Goal: Task Accomplishment & Management: Complete application form

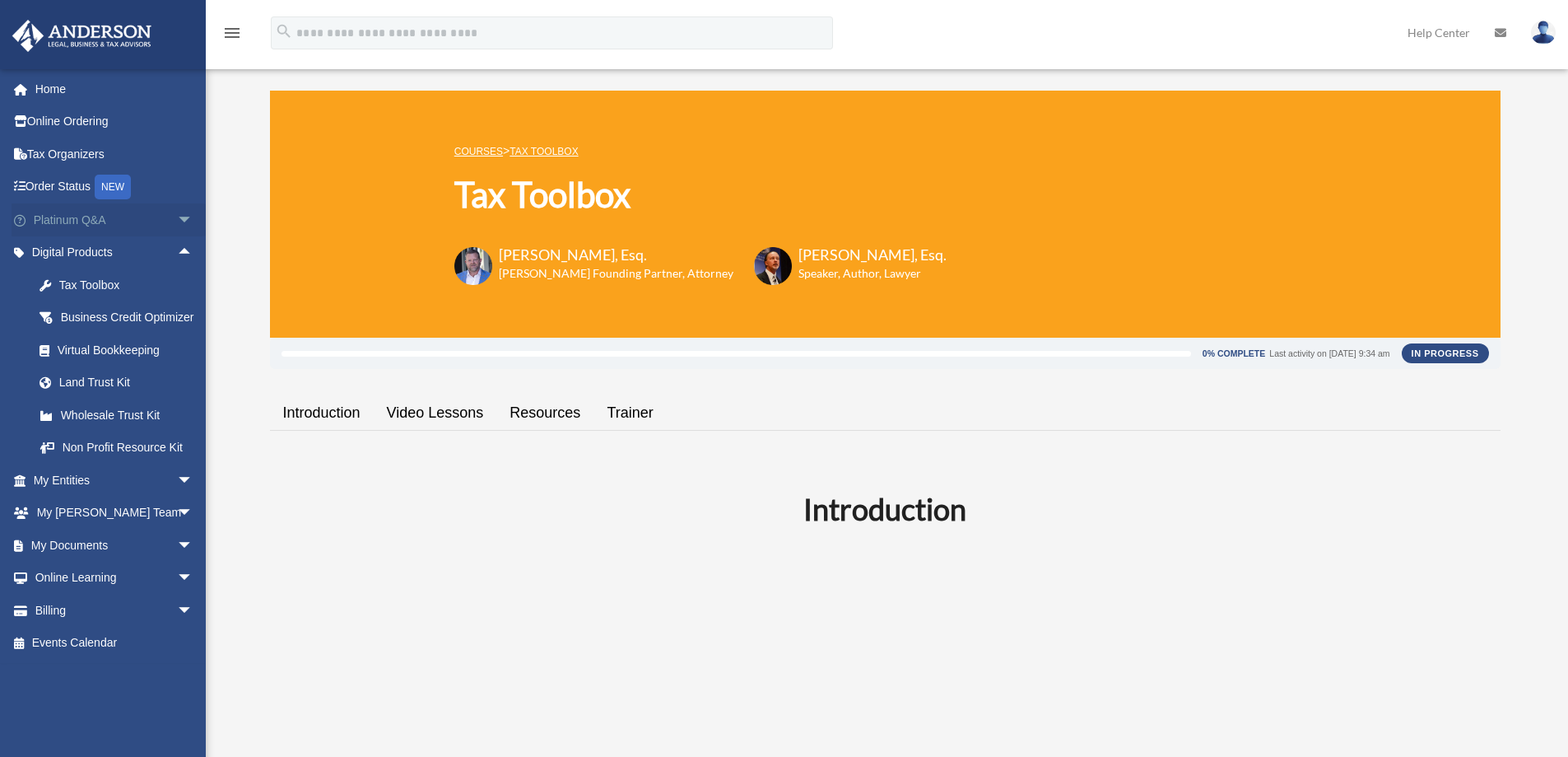
click at [177, 219] on span "arrow_drop_down" at bounding box center [193, 220] width 33 height 34
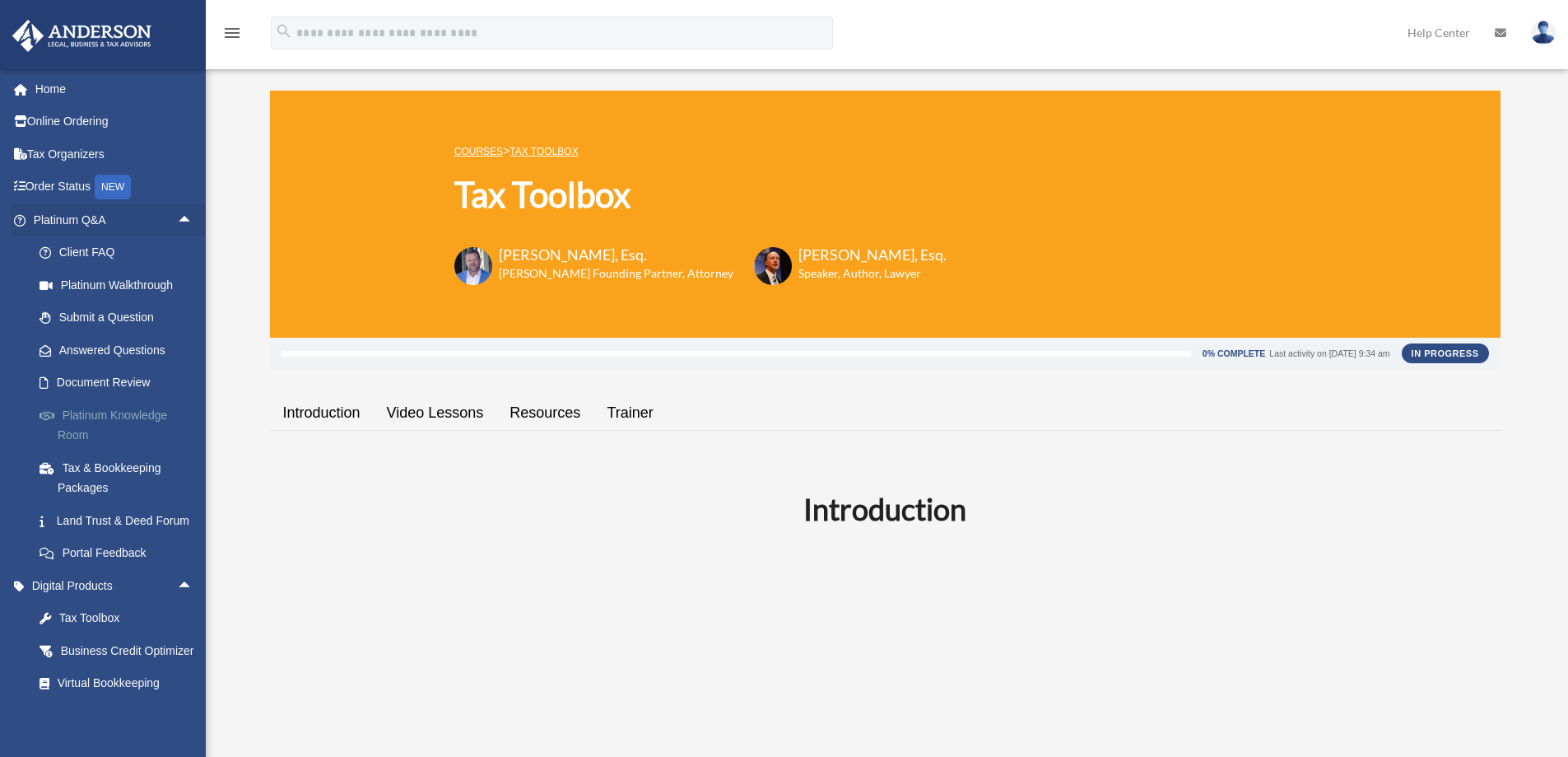
click at [121, 415] on link "Platinum Knowledge Room" at bounding box center [120, 424] width 195 height 52
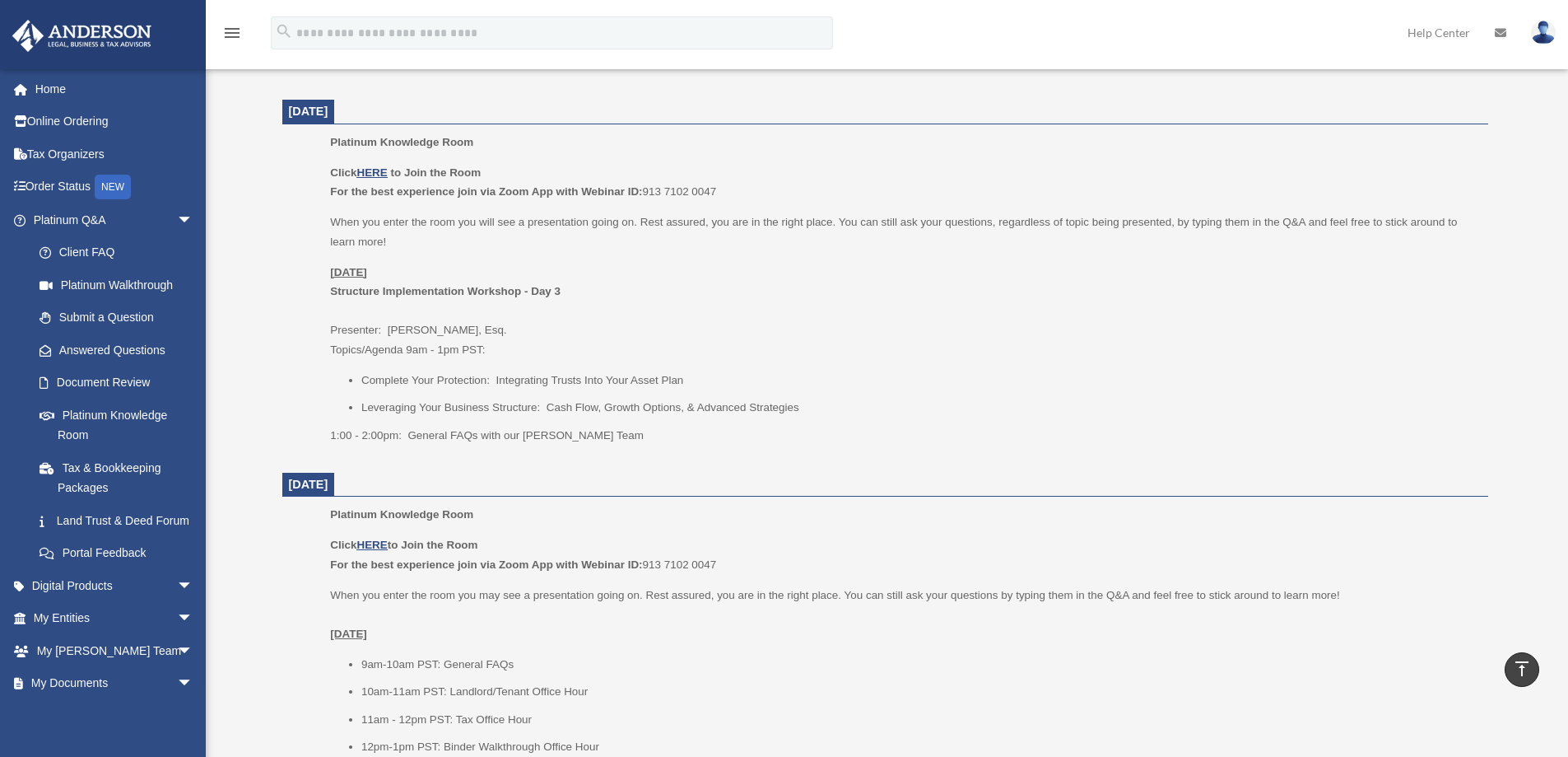
scroll to position [1400, 0]
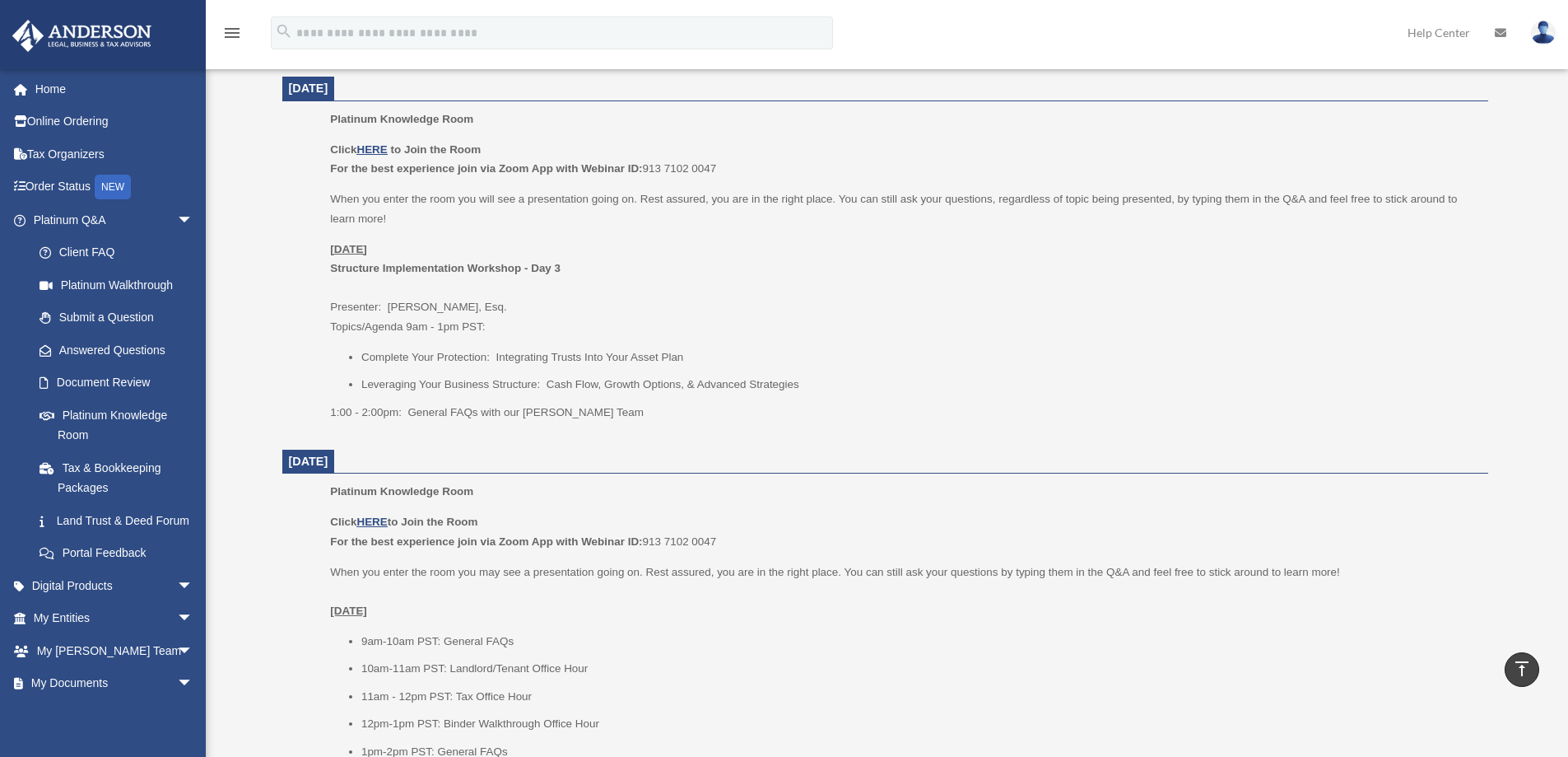
click at [787, 378] on li "Leveraging Your Business Structure: Cash Flow, Growth Options, & Advanced Strat…" at bounding box center [919, 384] width 1115 height 19
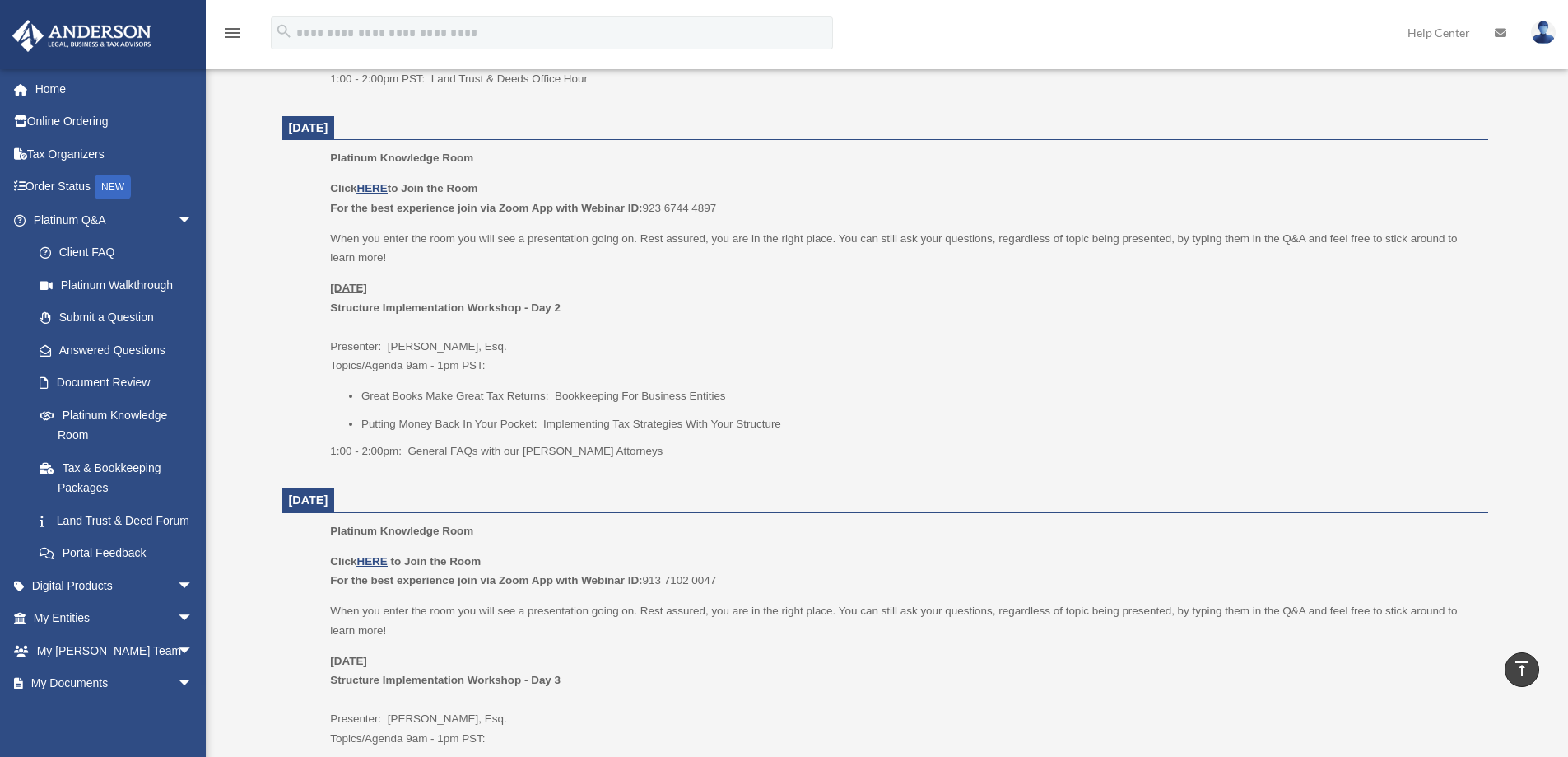
scroll to position [1071, 0]
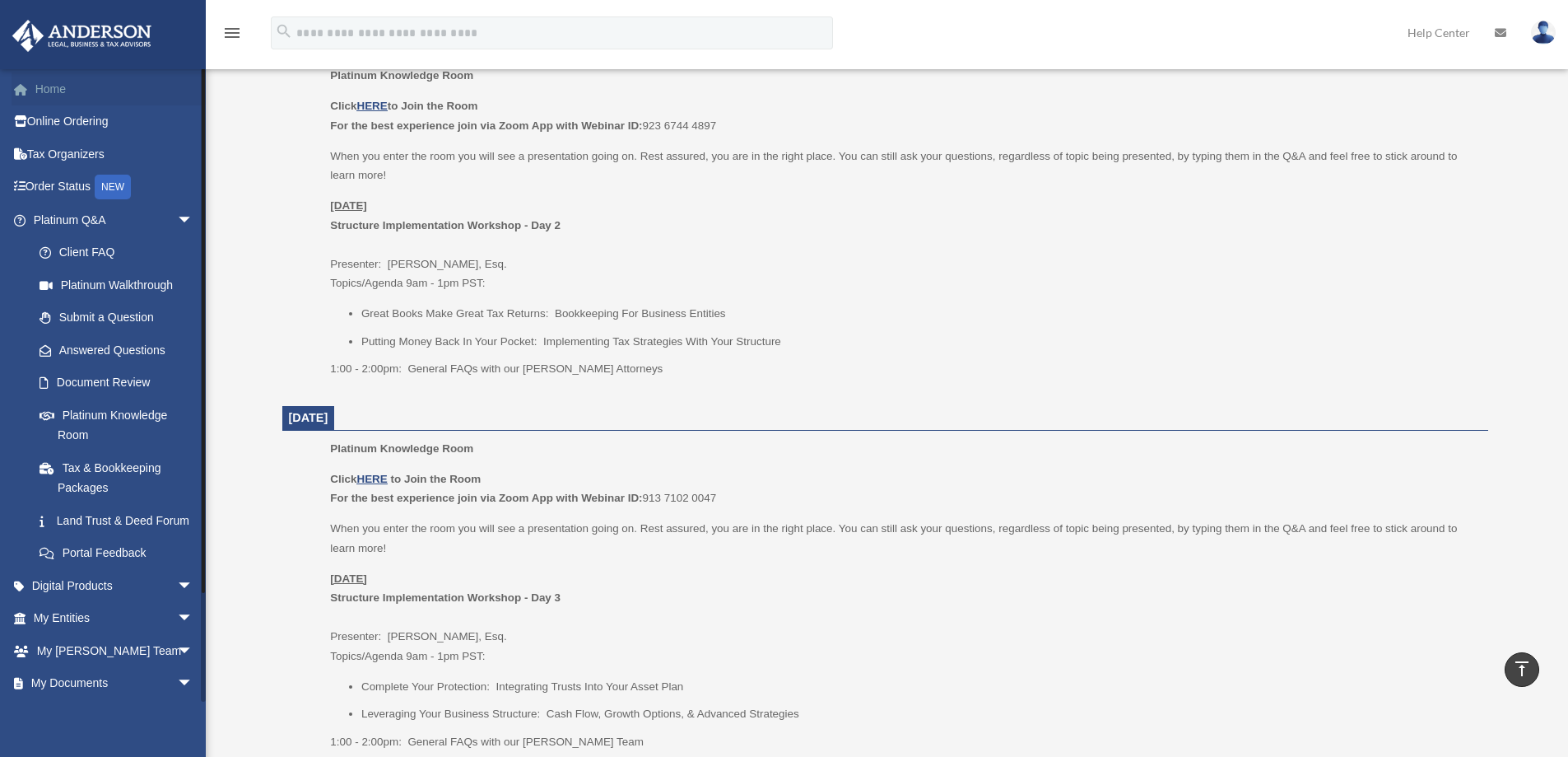
click at [57, 84] on link "Home" at bounding box center [115, 89] width 207 height 33
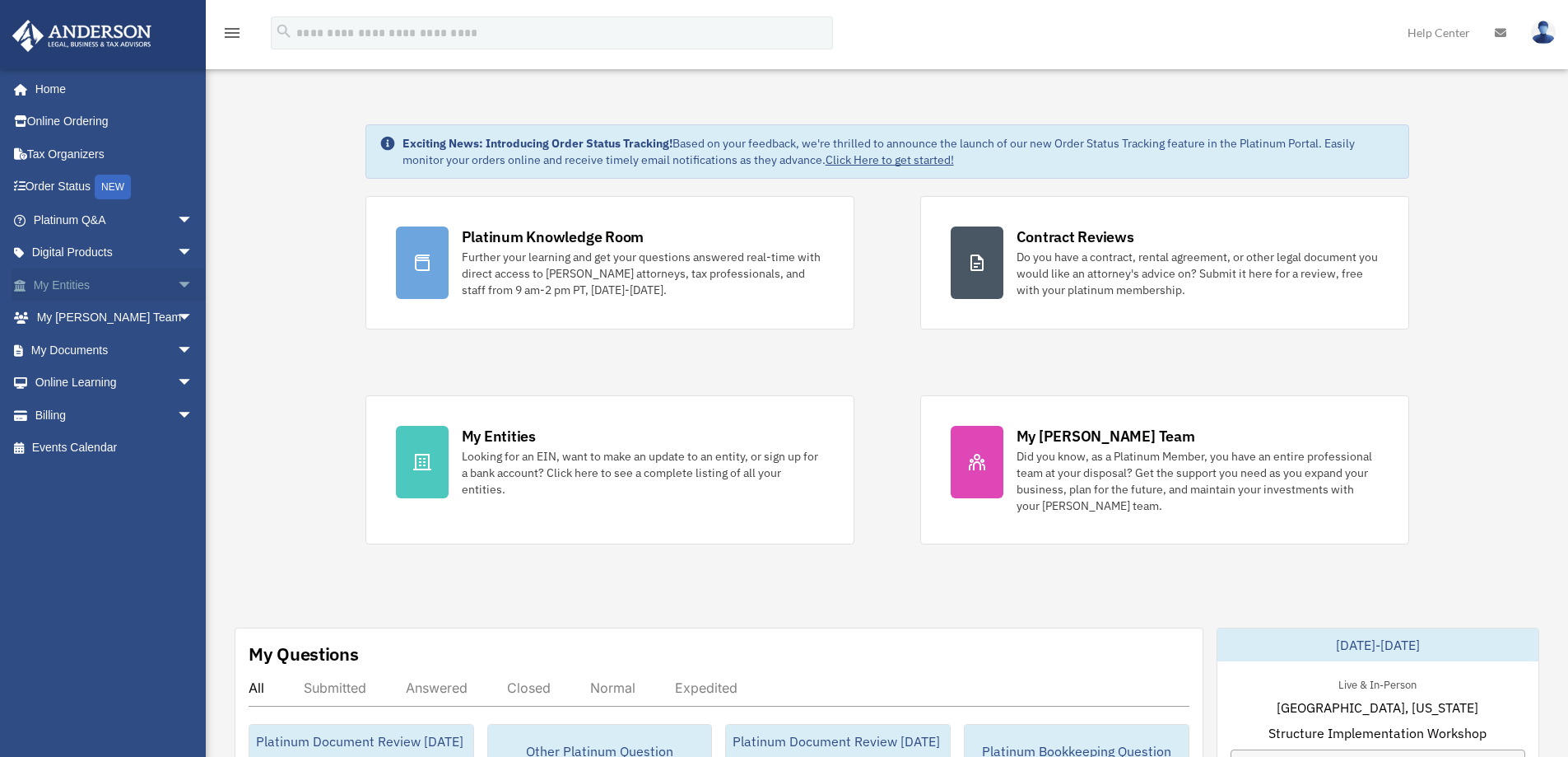
click at [177, 284] on span "arrow_drop_down" at bounding box center [193, 285] width 33 height 34
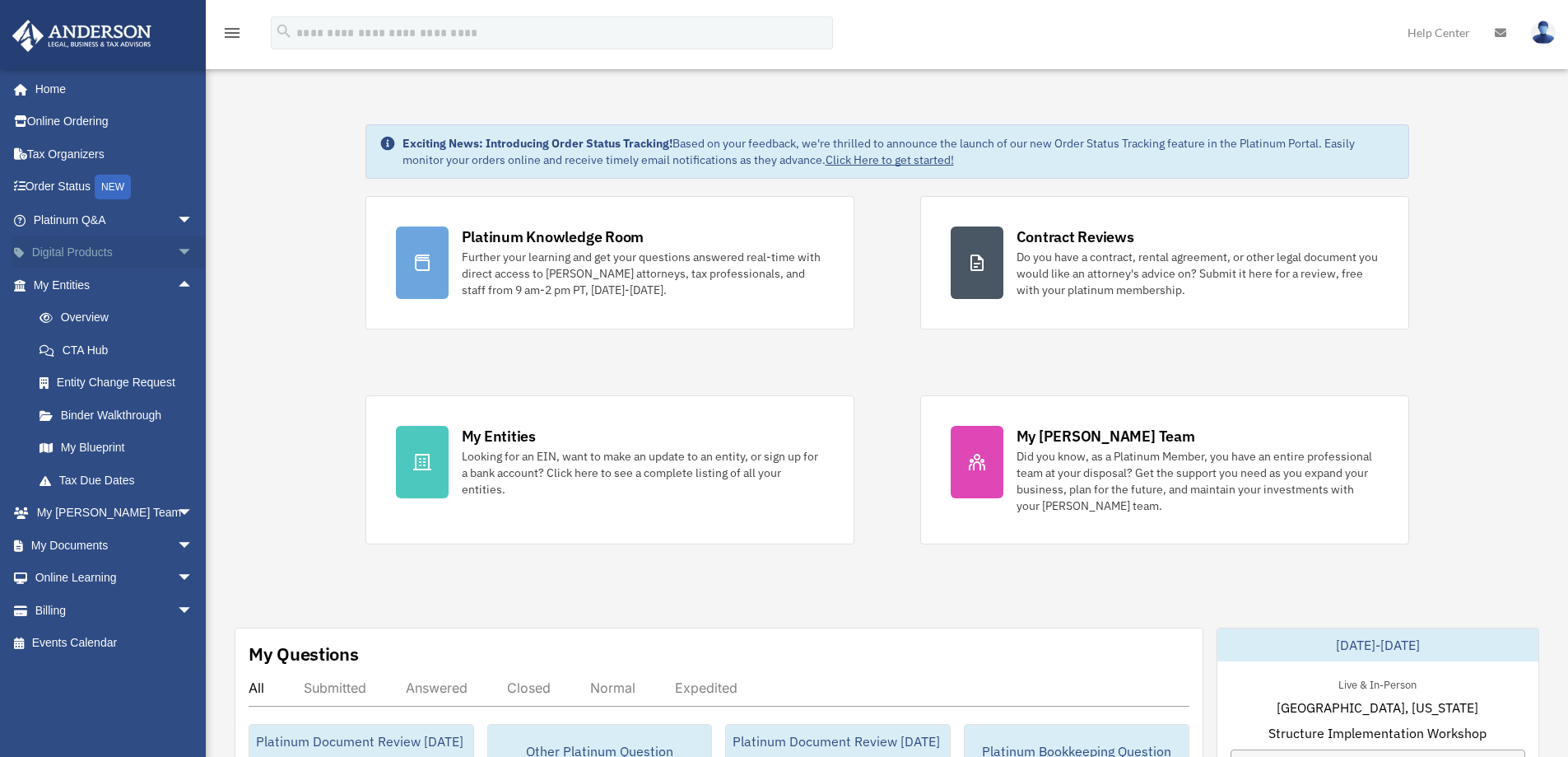
click at [177, 252] on span "arrow_drop_down" at bounding box center [193, 253] width 33 height 34
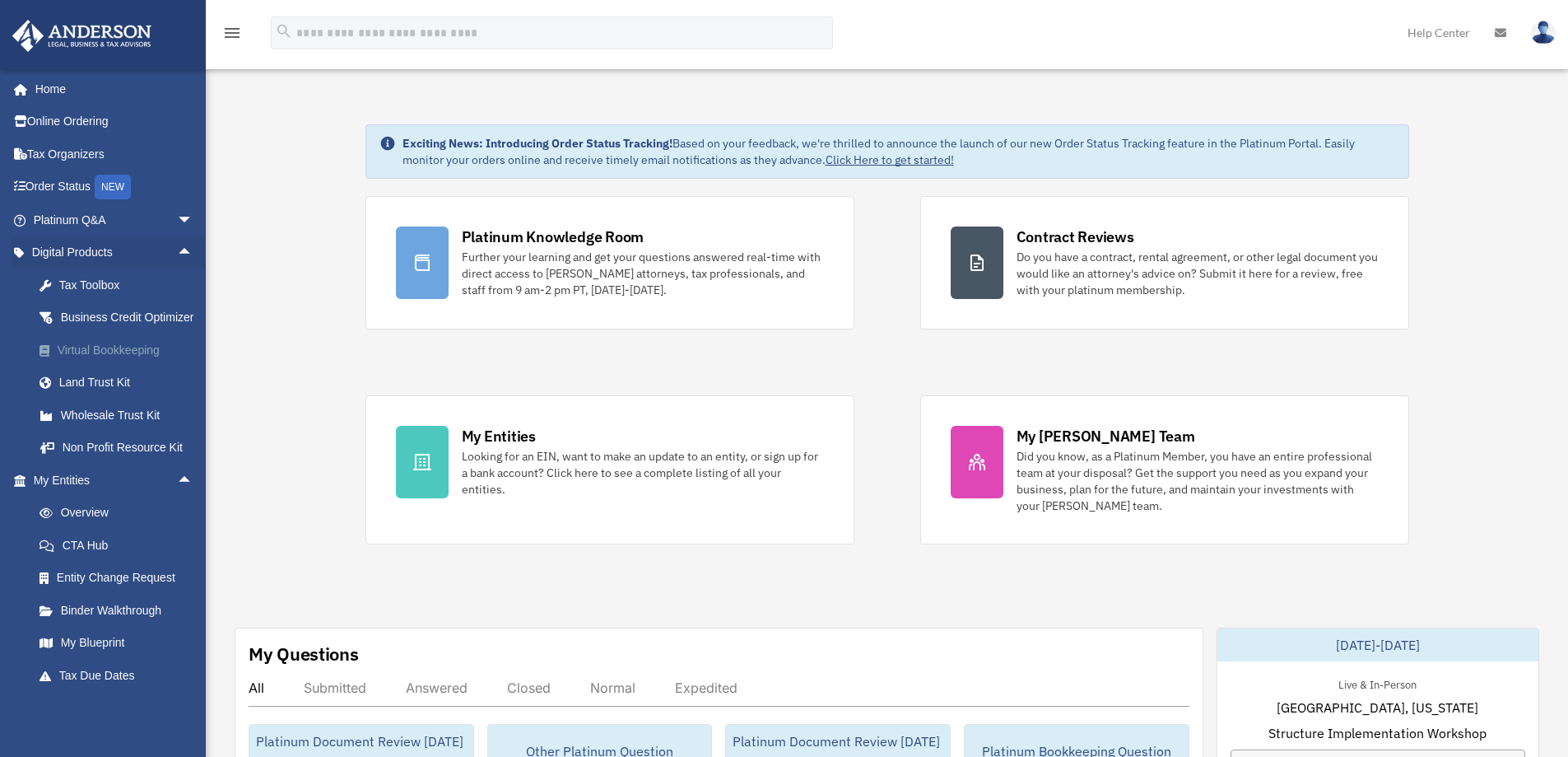
click at [103, 360] on div "Virtual Bookkeeping" at bounding box center [127, 350] width 140 height 20
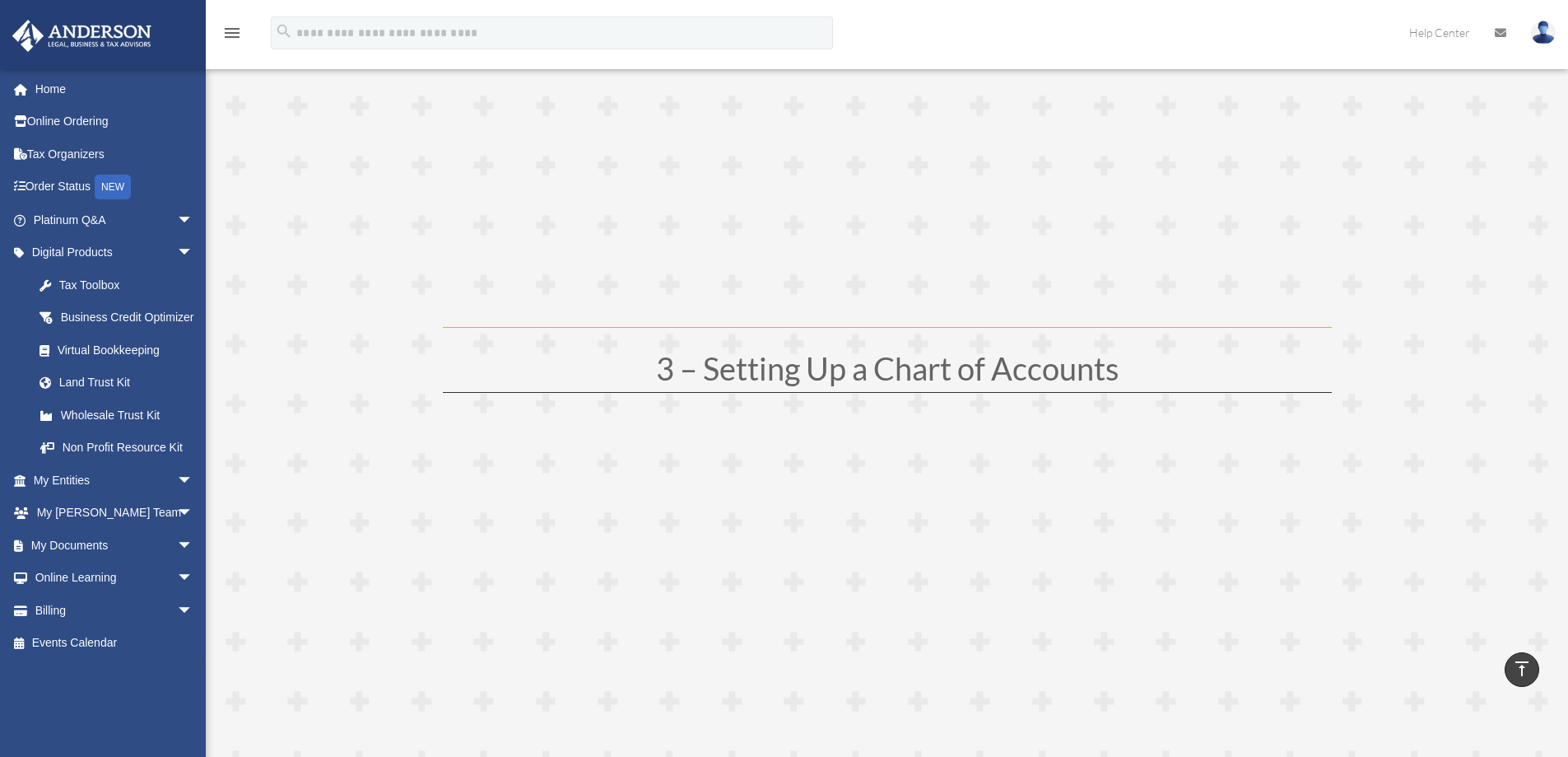
scroll to position [1153, 0]
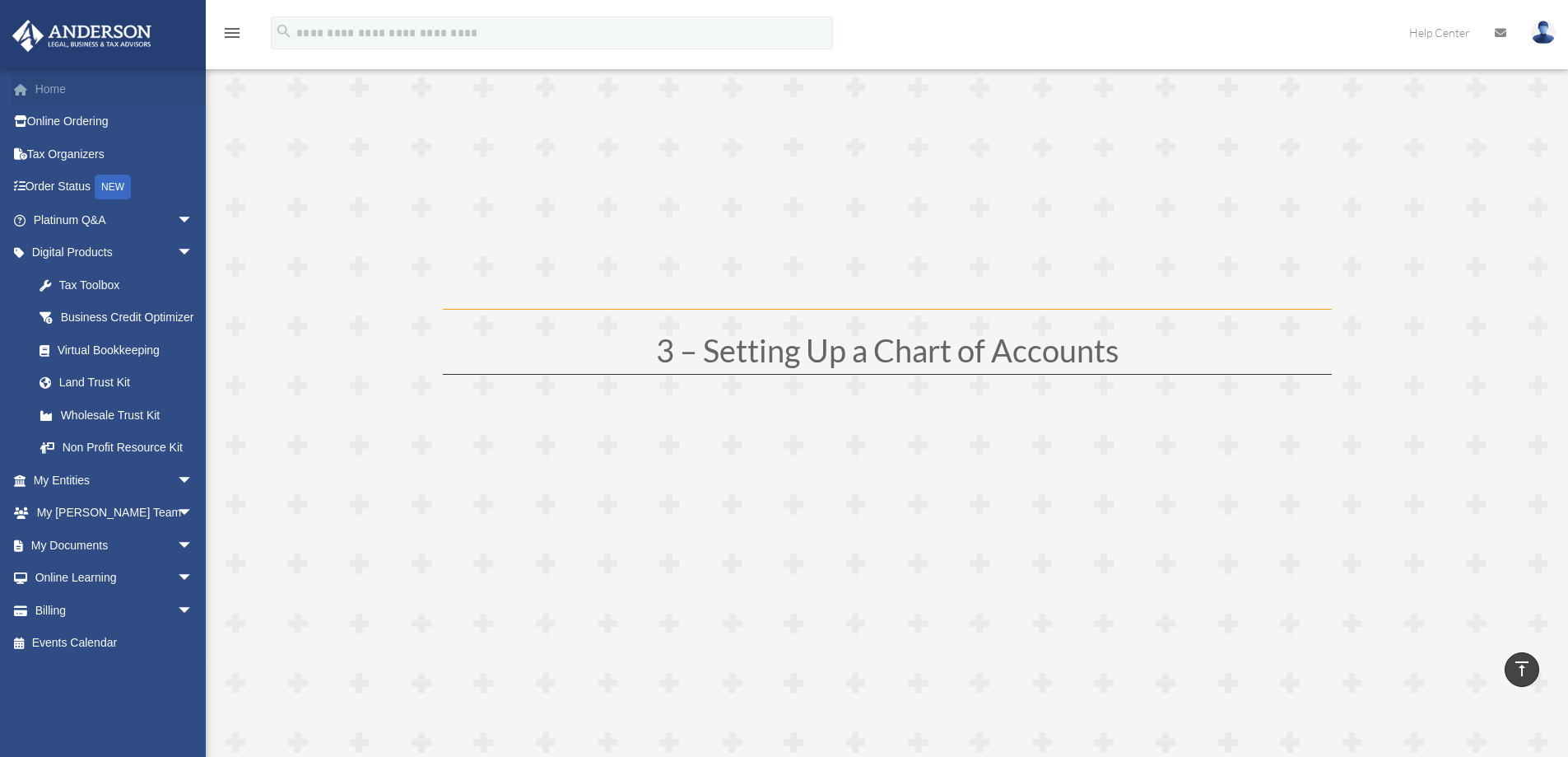
click at [48, 88] on link "Home" at bounding box center [115, 89] width 207 height 33
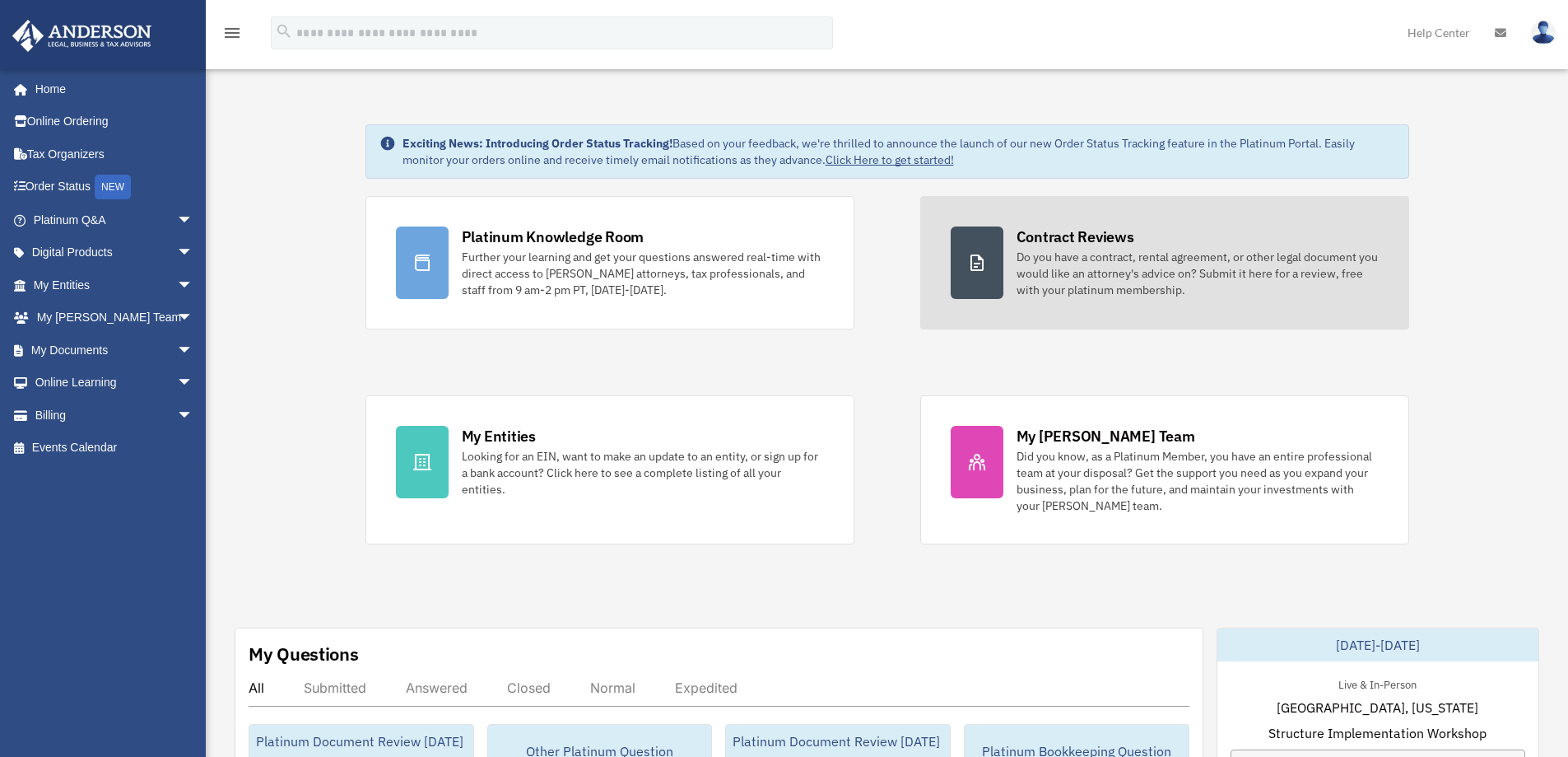
click at [1122, 235] on div "Contract Reviews" at bounding box center [1075, 236] width 118 height 20
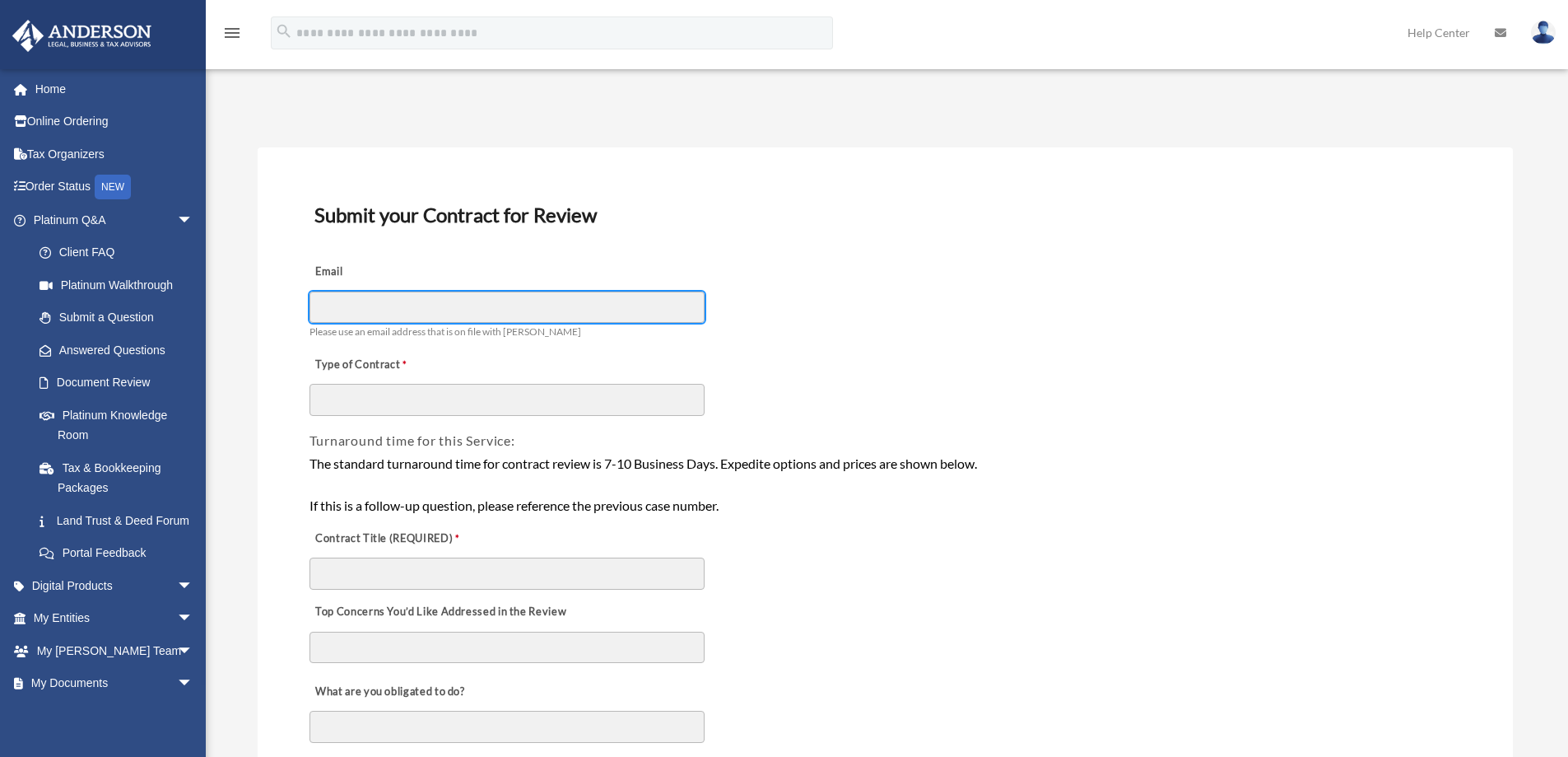
click at [454, 303] on input "Email" at bounding box center [507, 306] width 395 height 31
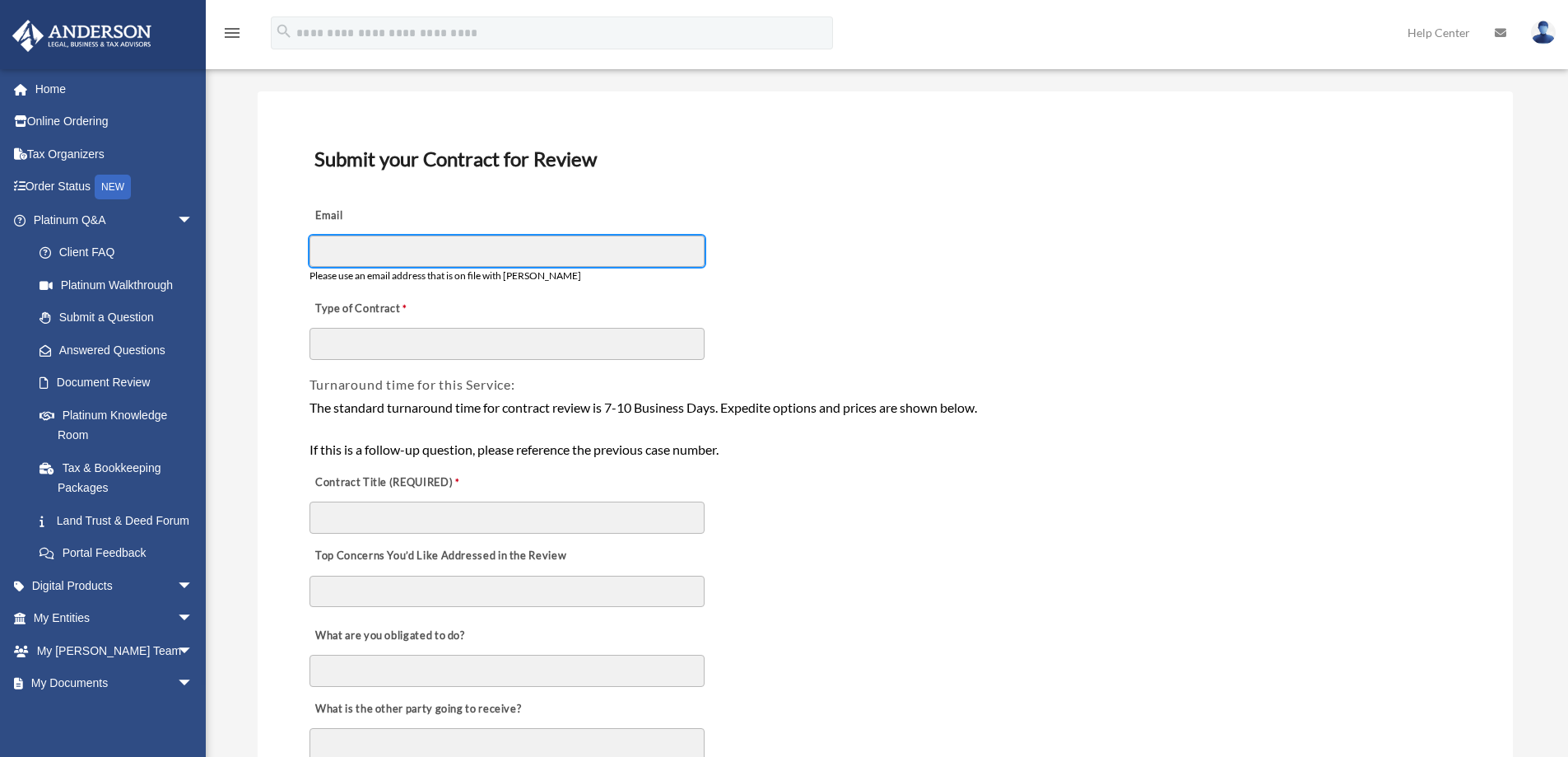
scroll to position [83, 0]
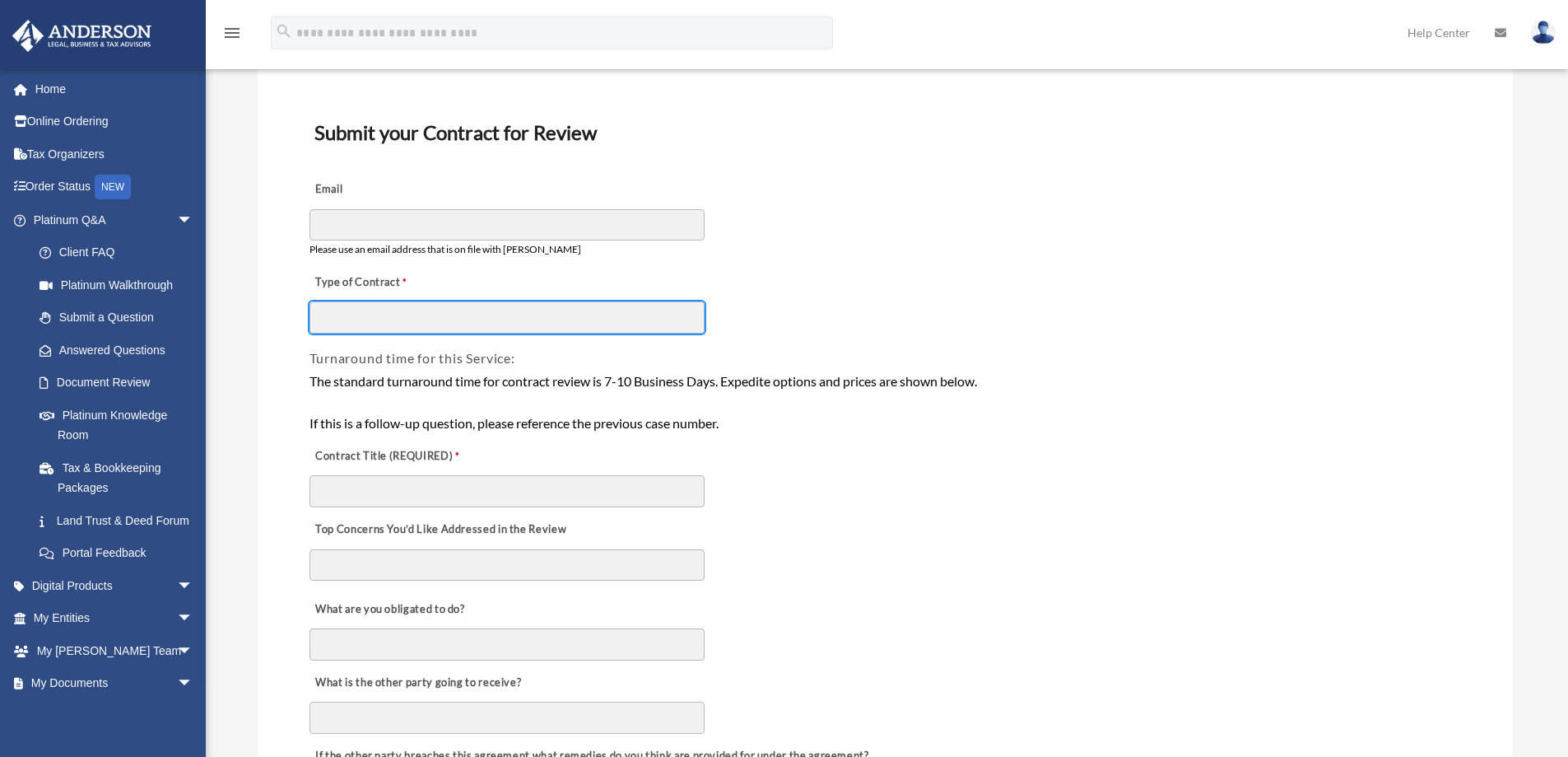
click at [525, 307] on input "Type of Contract" at bounding box center [507, 316] width 395 height 31
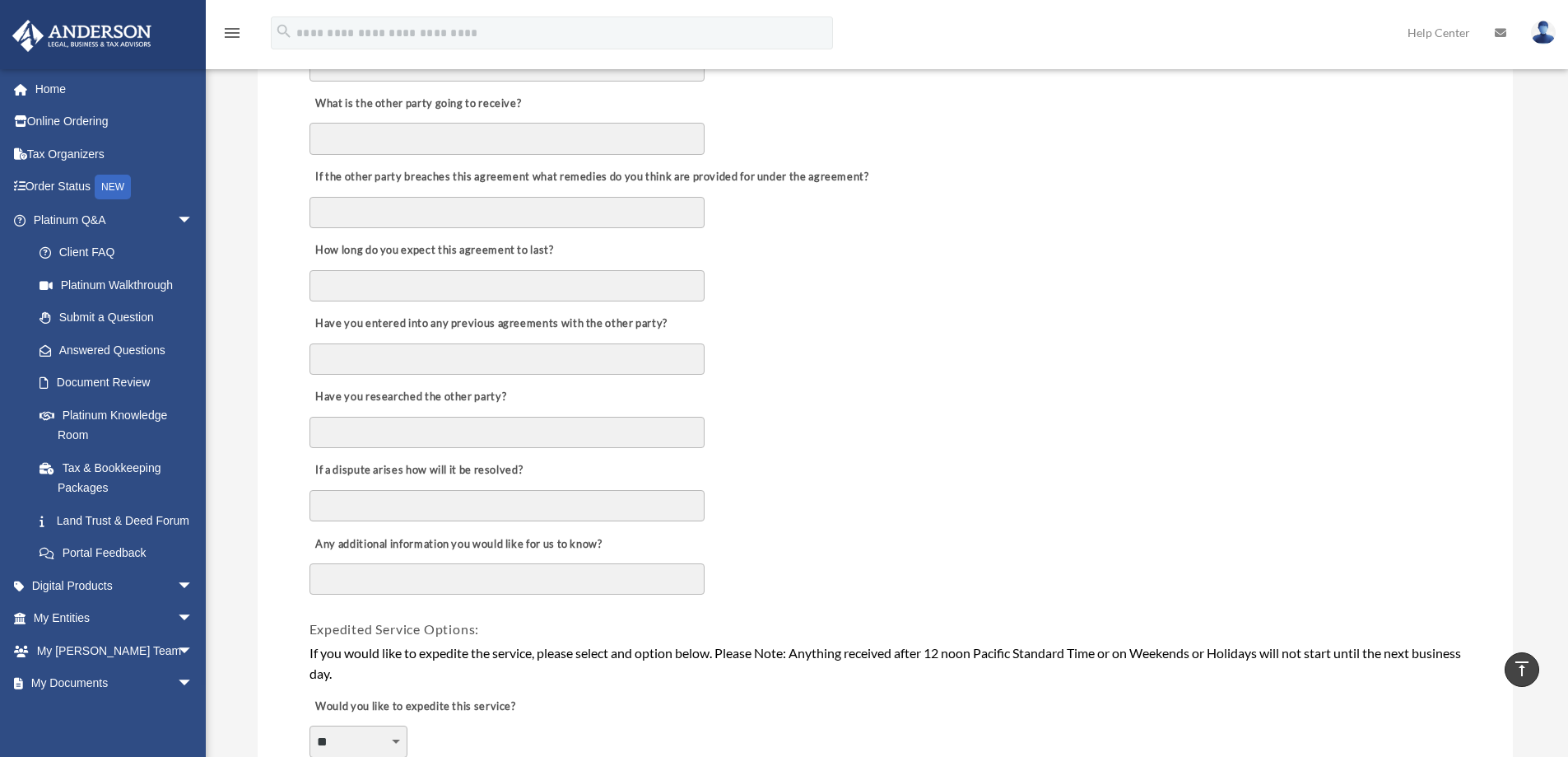
scroll to position [741, 0]
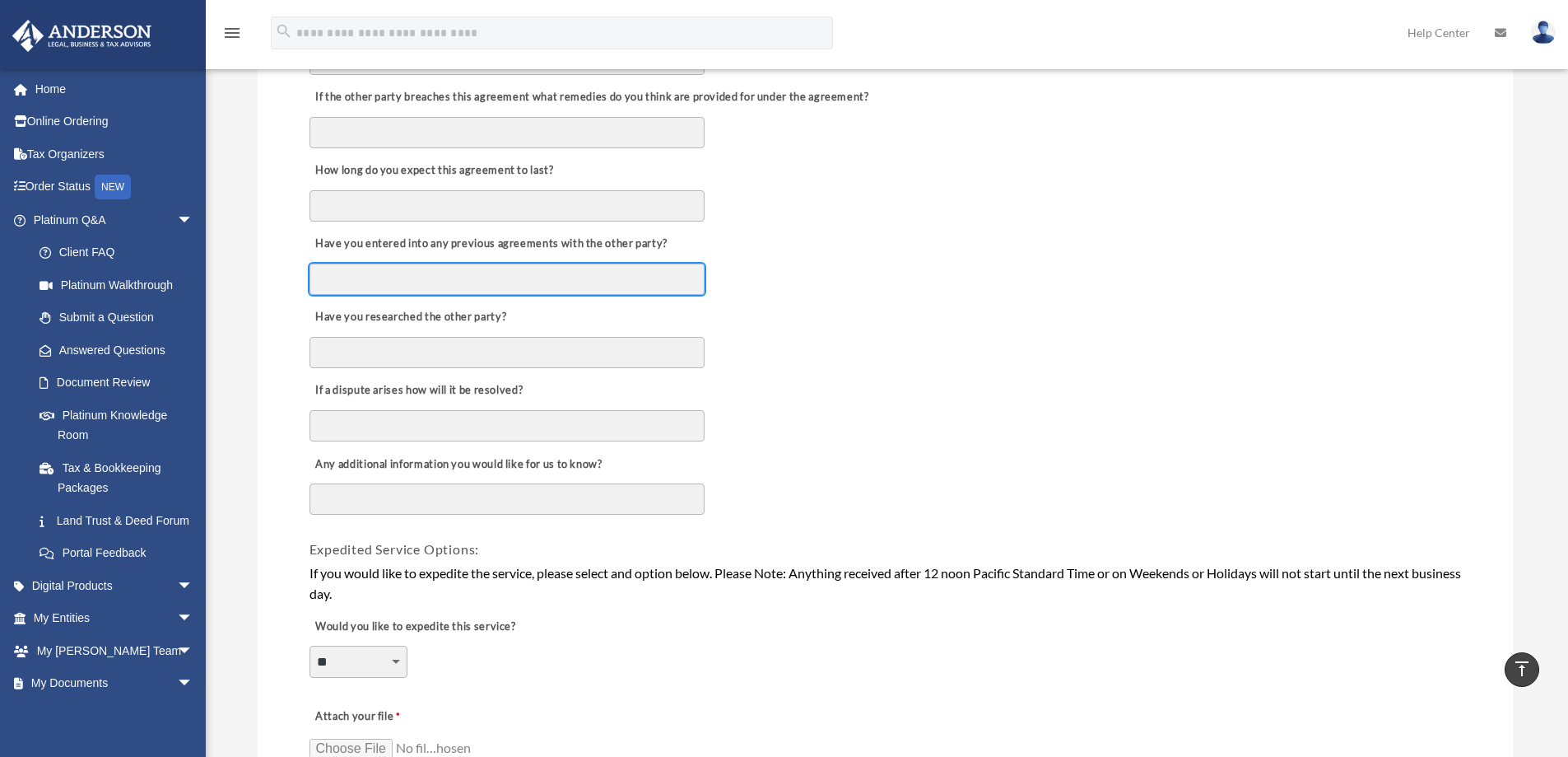
click at [520, 276] on input "Have you entered into any previous agreements with the other party?" at bounding box center [507, 278] width 395 height 31
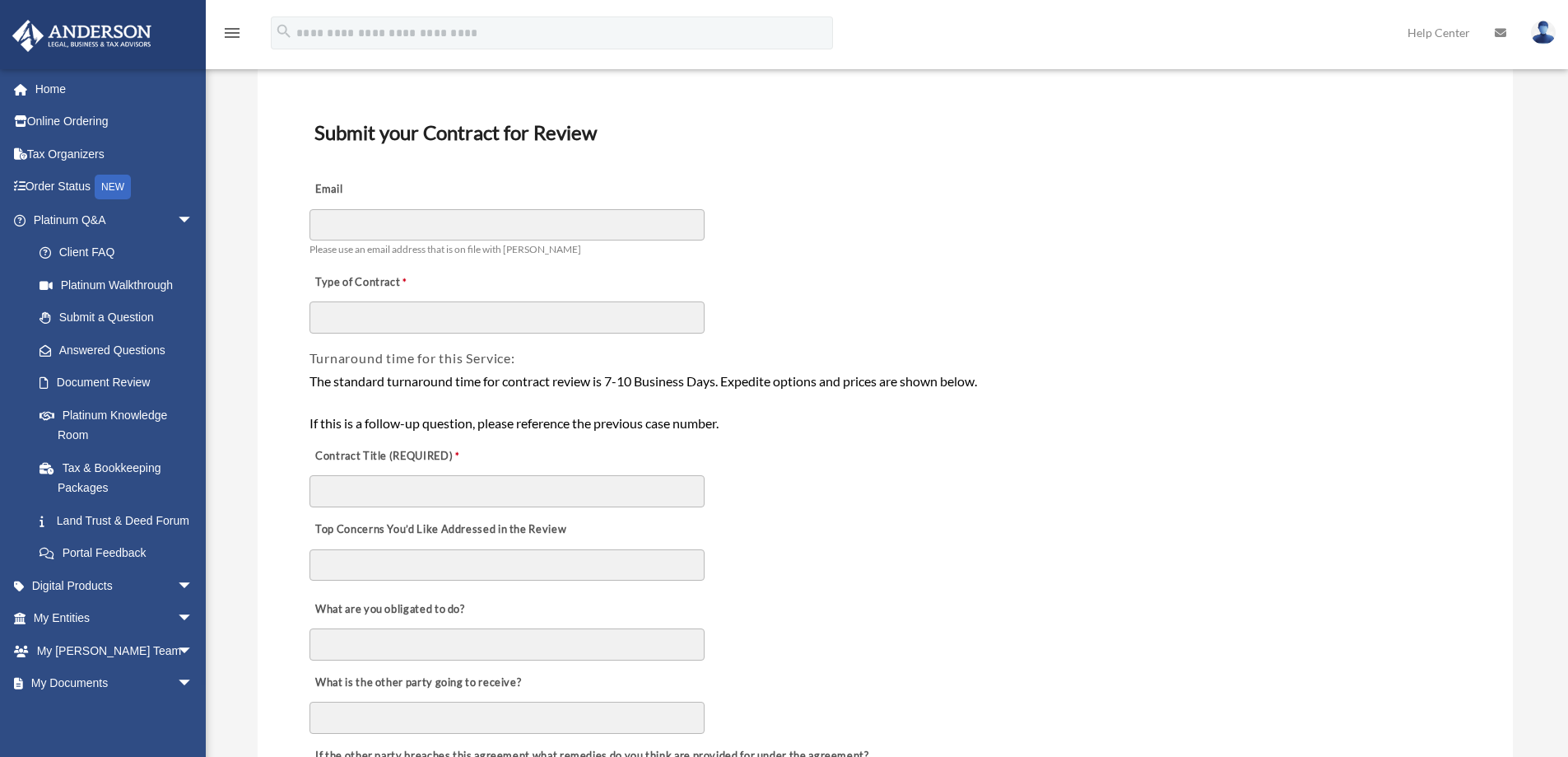
scroll to position [0, 0]
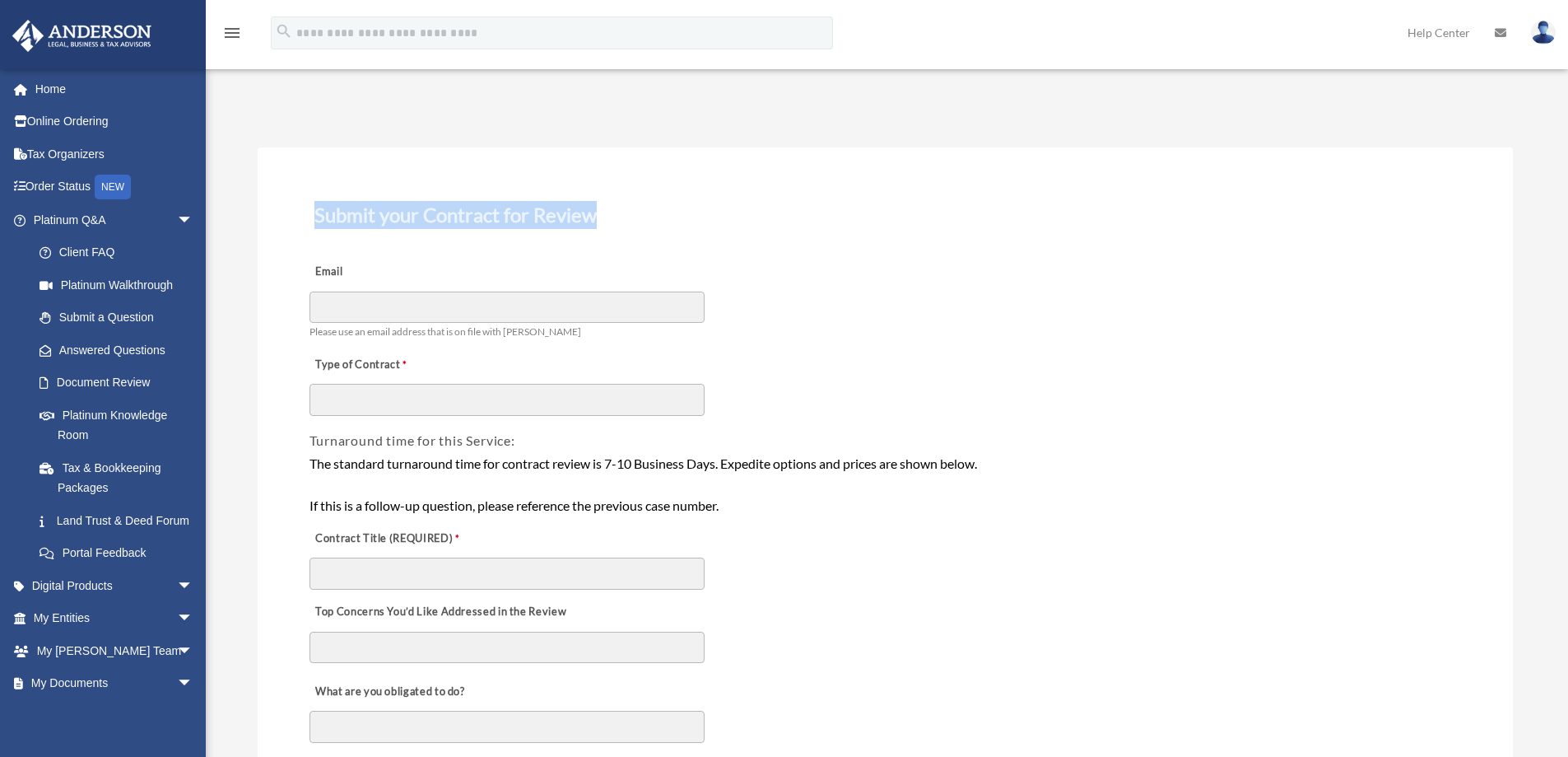
drag, startPoint x: 315, startPoint y: 214, endPoint x: 593, endPoint y: 224, distance: 278.2
click at [593, 224] on h3 "Submit your Contract for Review" at bounding box center [885, 214] width 1155 height 35
click at [596, 224] on h3 "Submit your Contract for Review" at bounding box center [885, 214] width 1155 height 35
drag, startPoint x: 602, startPoint y: 219, endPoint x: 313, endPoint y: 213, distance: 289.1
click at [313, 213] on h3 "Submit your Contract for Review" at bounding box center [885, 214] width 1155 height 35
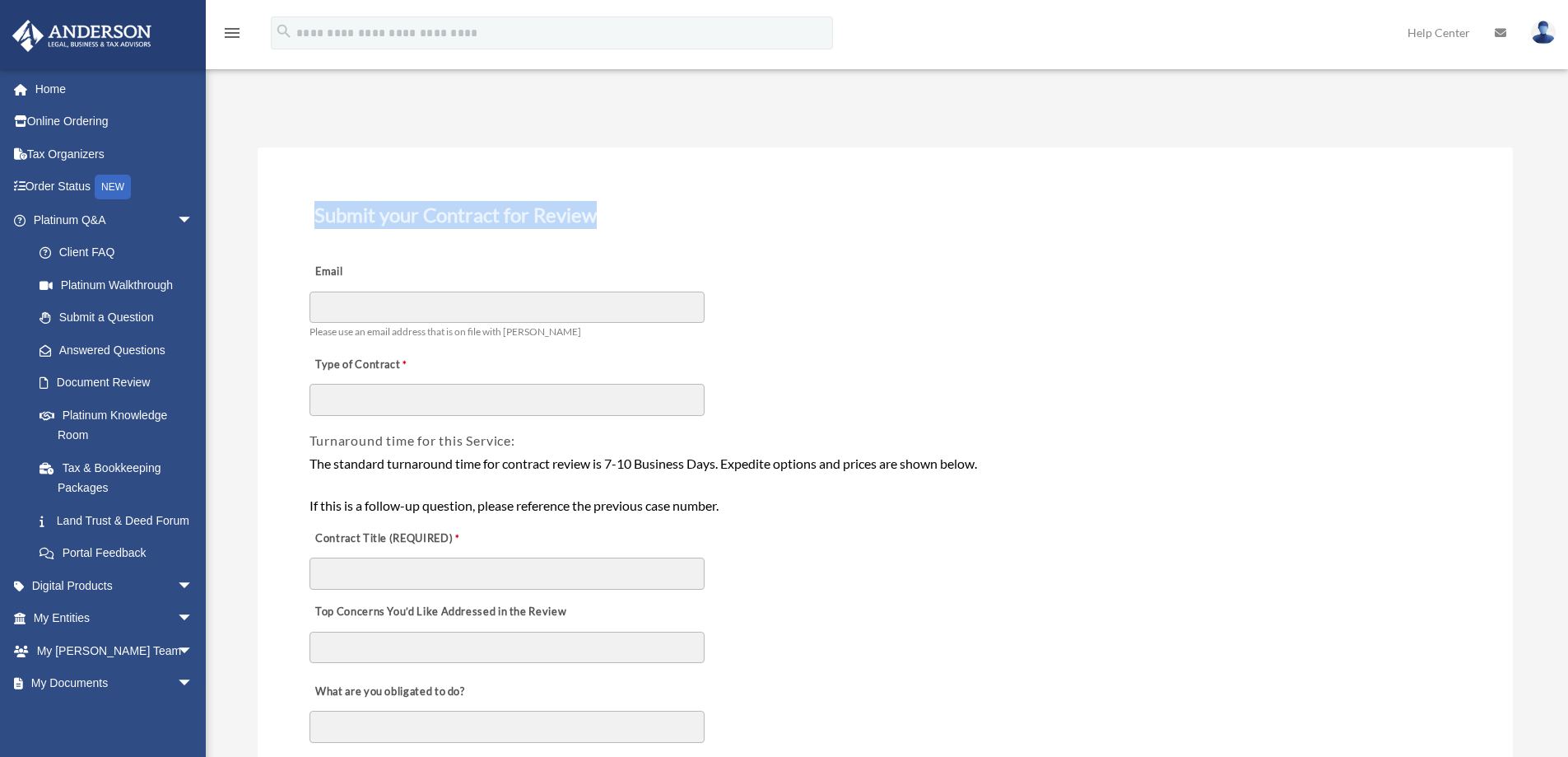
click at [319, 220] on h3 "Submit your Contract for Review" at bounding box center [885, 214] width 1155 height 35
drag, startPoint x: 315, startPoint y: 219, endPoint x: 595, endPoint y: 227, distance: 280.1
click at [595, 227] on h3 "Submit your Contract for Review" at bounding box center [885, 214] width 1155 height 35
click at [600, 227] on h3 "Submit your Contract for Review" at bounding box center [885, 214] width 1155 height 35
drag, startPoint x: 605, startPoint y: 217, endPoint x: 315, endPoint y: 217, distance: 290.0
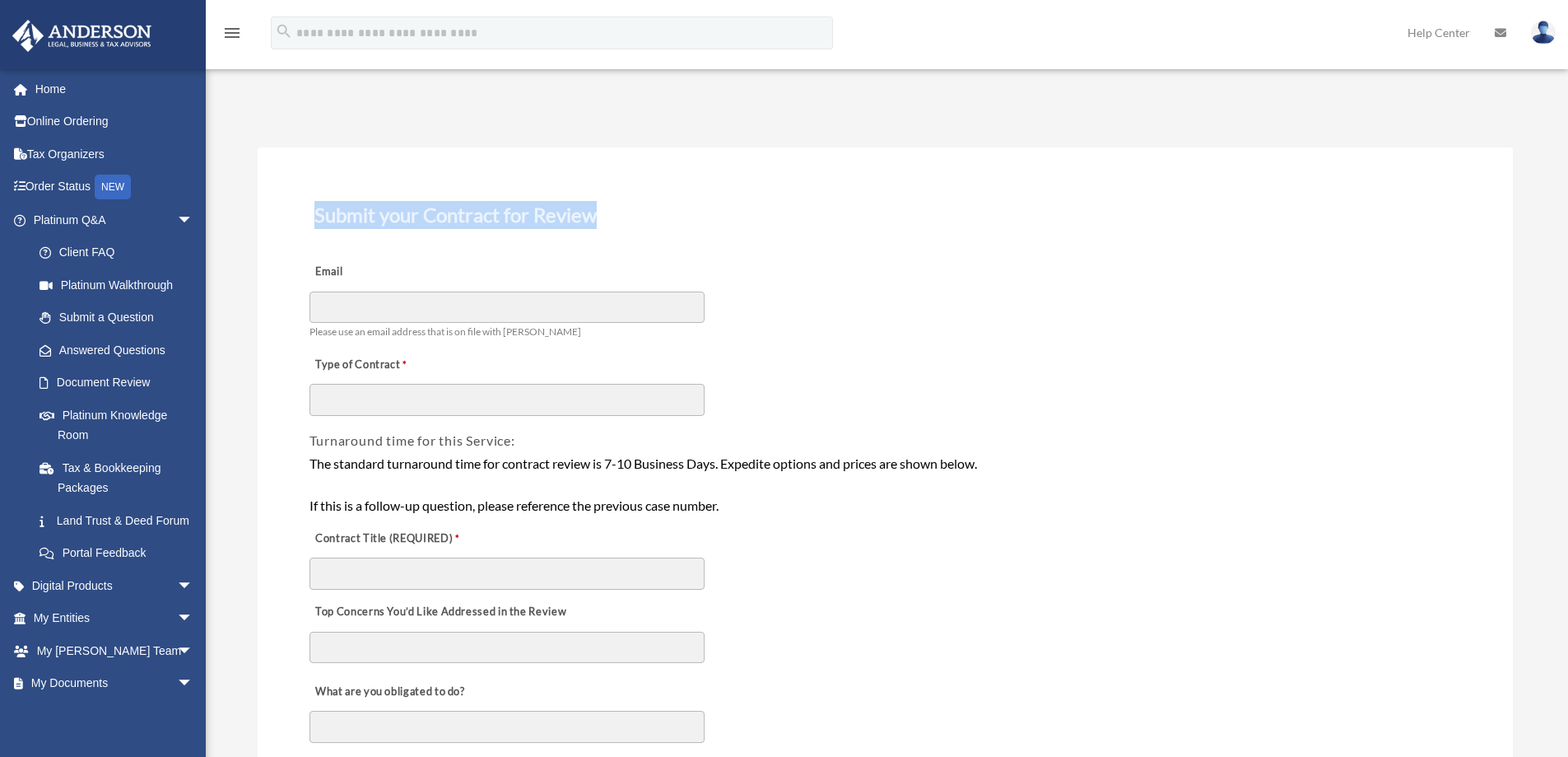
click at [315, 217] on h3 "Submit your Contract for Review" at bounding box center [885, 214] width 1155 height 35
click at [757, 223] on h3 "Submit your Contract for Review" at bounding box center [885, 214] width 1155 height 35
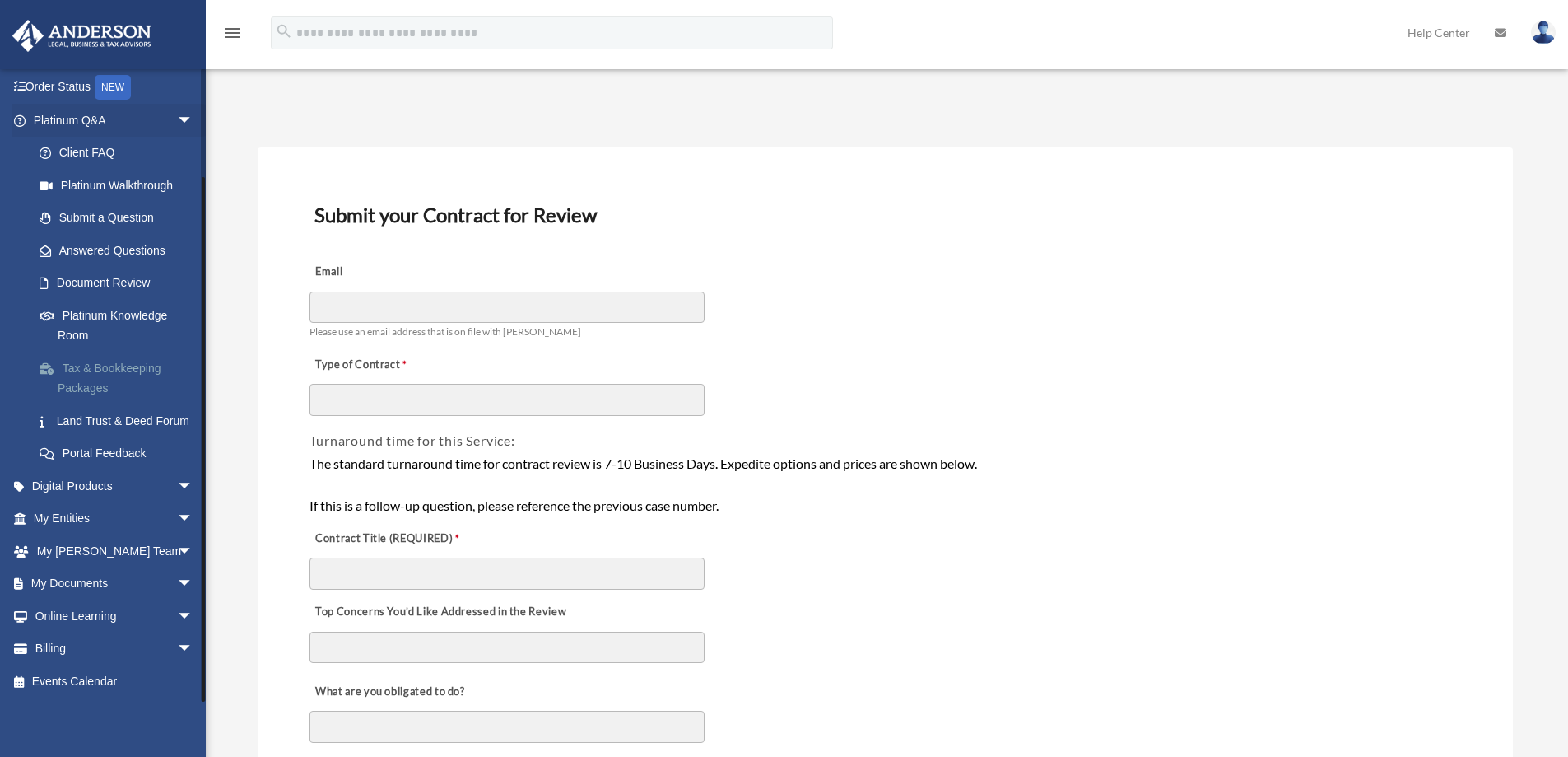
scroll to position [83, 0]
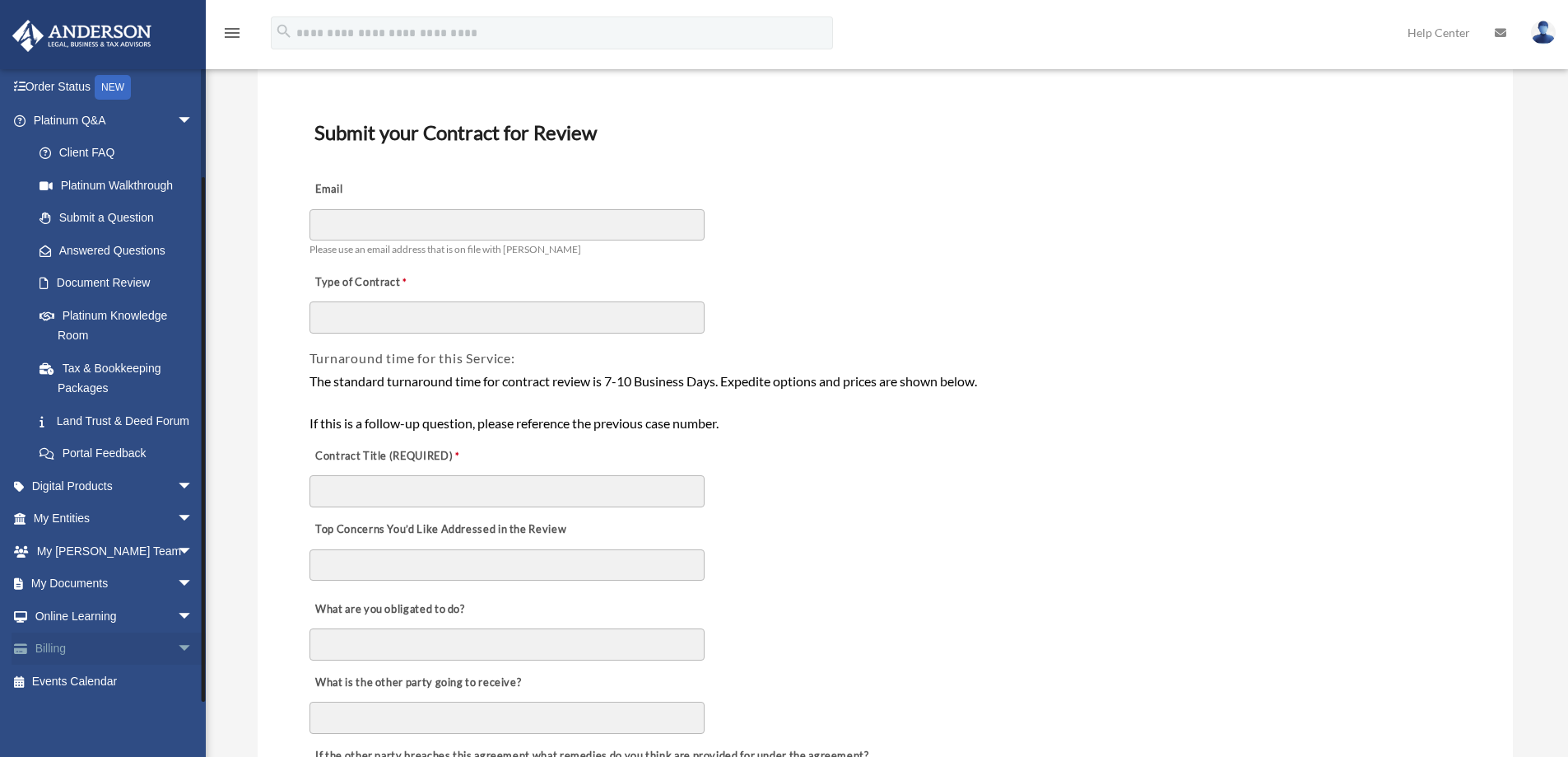
click at [177, 652] on span "arrow_drop_down" at bounding box center [193, 649] width 33 height 34
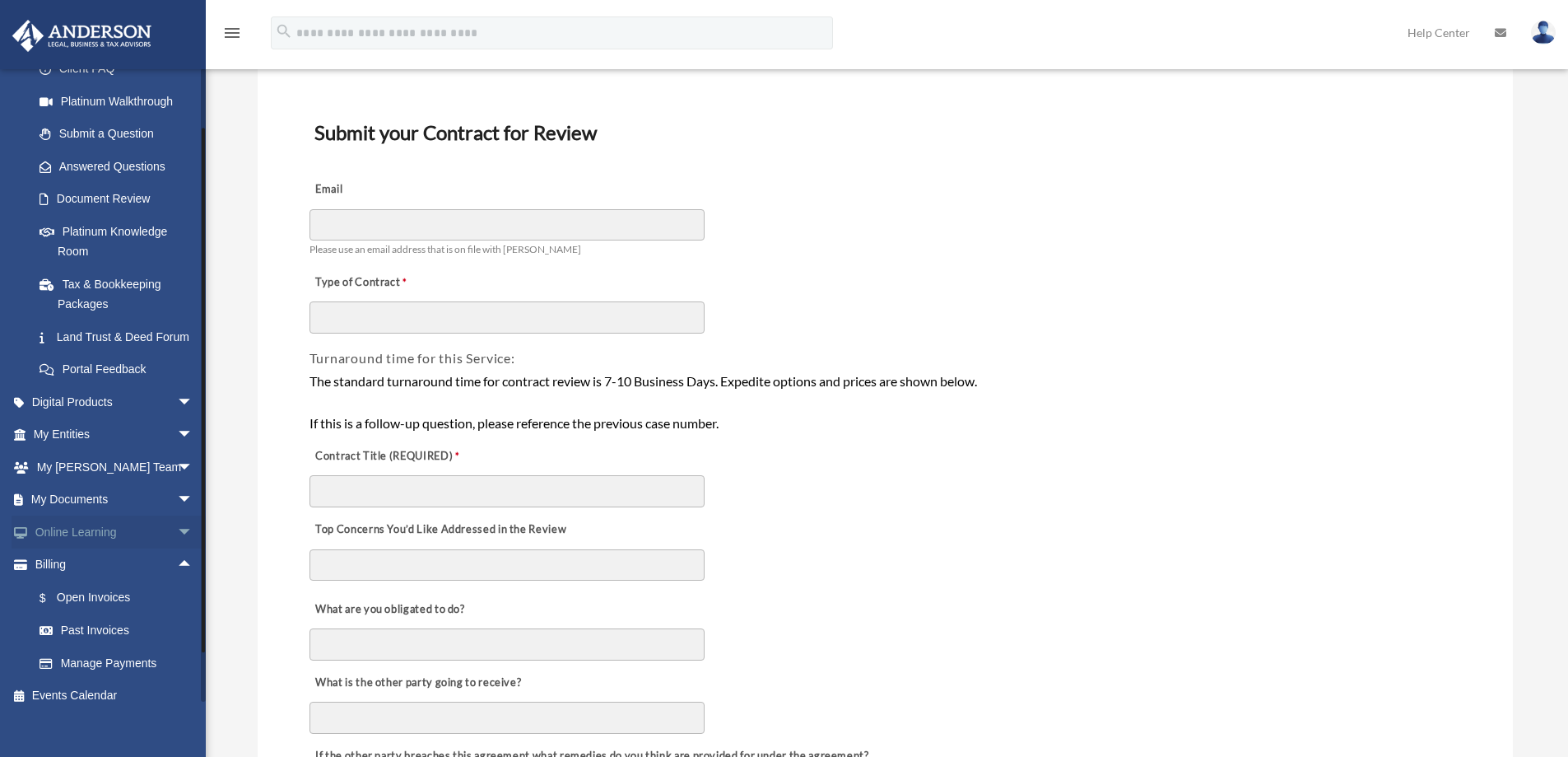
scroll to position [219, 0]
